Goal: Task Accomplishment & Management: Use online tool/utility

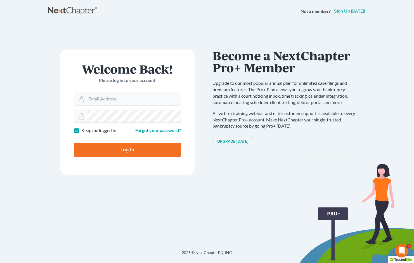
type input "[EMAIL_ADDRESS][DOMAIN_NAME]"
click at [139, 146] on input "Log In" at bounding box center [127, 150] width 107 height 14
type input "Thinking..."
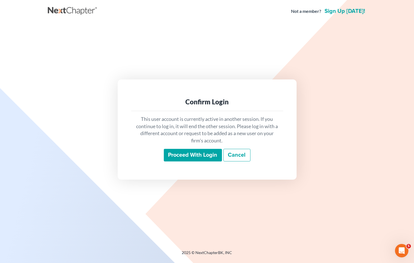
click at [194, 155] on input "Proceed with login" at bounding box center [193, 155] width 58 height 13
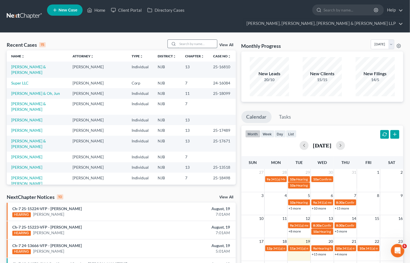
click at [191, 40] on input "search" at bounding box center [197, 44] width 39 height 8
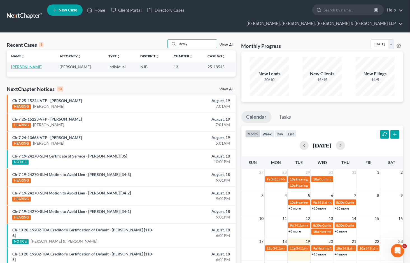
type input "demy"
click at [31, 64] on link "[PERSON_NAME]" at bounding box center [26, 66] width 31 height 5
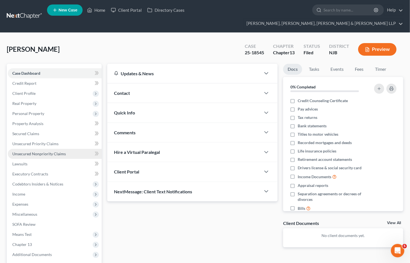
click at [47, 151] on span "Unsecured Nonpriority Claims" at bounding box center [38, 153] width 53 height 5
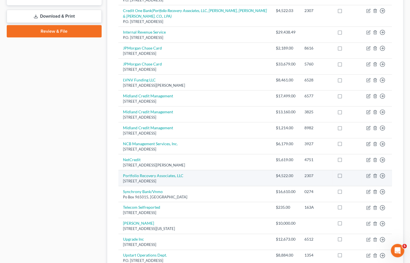
scroll to position [345, 0]
